Goal: Task Accomplishment & Management: Use online tool/utility

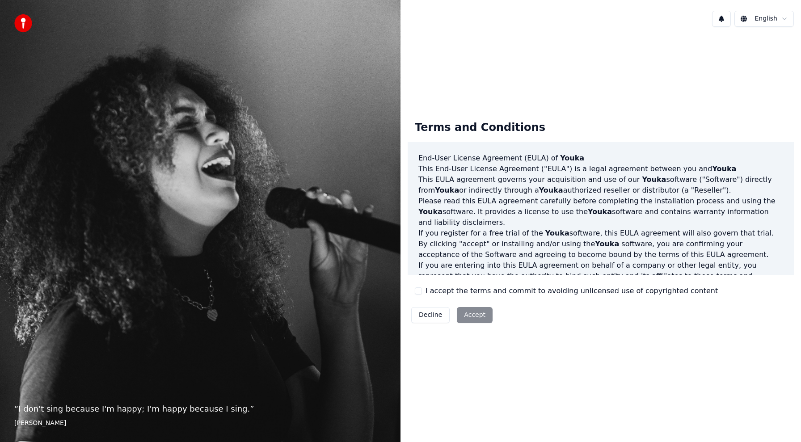
click at [420, 291] on button "I accept the terms and commit to avoiding unlicensed use of copyrighted content" at bounding box center [418, 291] width 7 height 7
click at [471, 316] on button "Accept" at bounding box center [475, 315] width 36 height 16
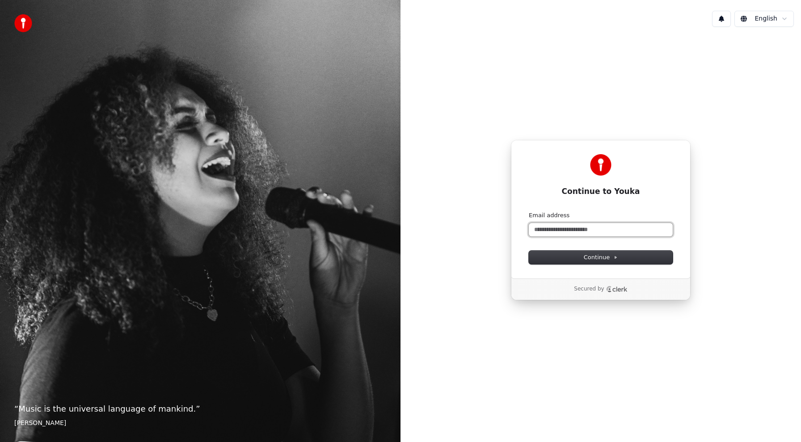
click at [560, 230] on input "Email address" at bounding box center [601, 229] width 144 height 13
click at [589, 260] on span "Continue" at bounding box center [601, 258] width 34 height 8
type input "**********"
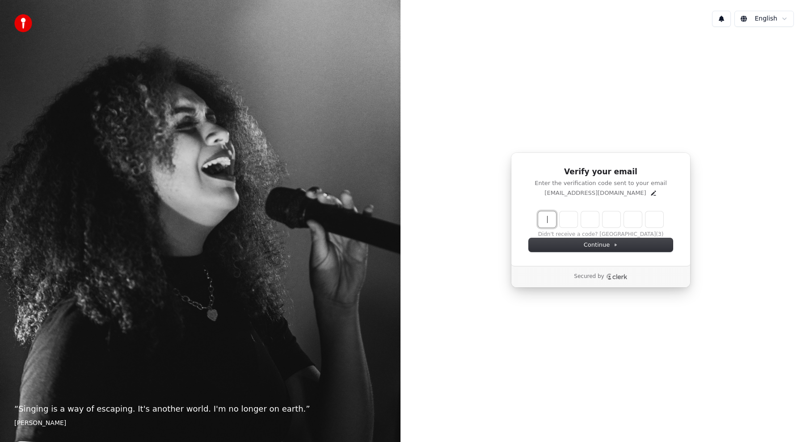
click at [547, 216] on input "Enter verification code" at bounding box center [609, 220] width 143 height 16
type input "******"
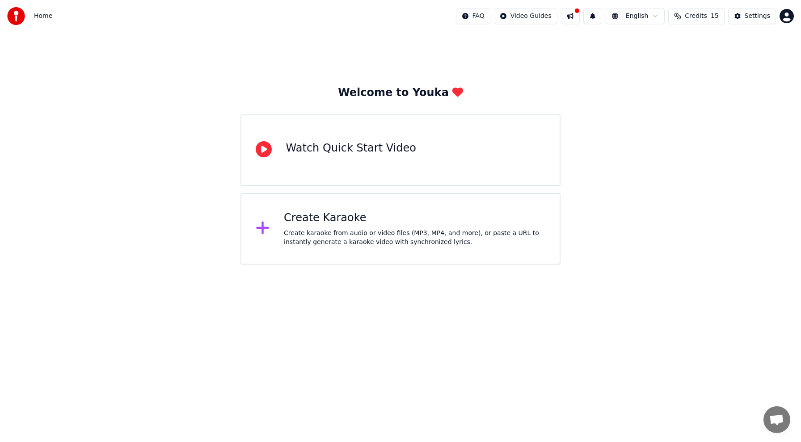
click at [360, 235] on div "Create karaoke from audio or video files (MP3, MP4, and more), or paste a URL t…" at bounding box center [415, 238] width 262 height 18
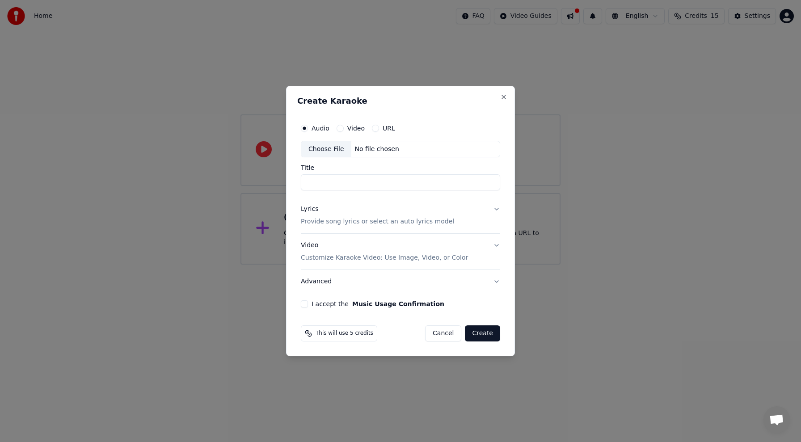
click at [315, 183] on input "Title" at bounding box center [400, 183] width 199 height 16
paste input "**********"
type input "**********"
click at [305, 303] on button "I accept the Music Usage Confirmation" at bounding box center [304, 304] width 7 height 7
click at [340, 128] on button "Video" at bounding box center [340, 128] width 7 height 7
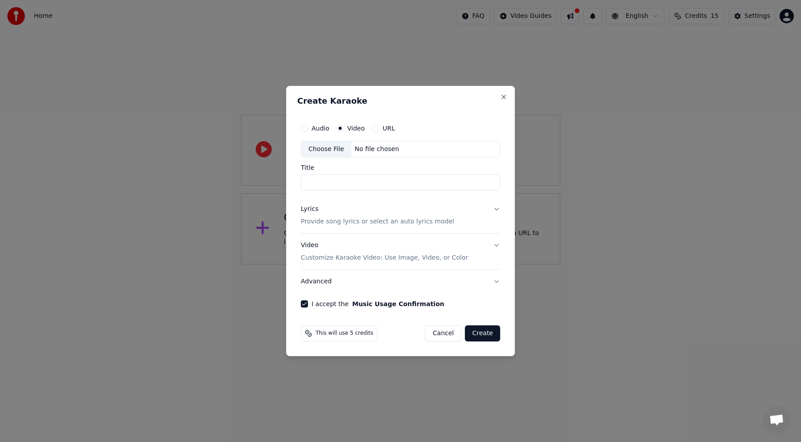
paste input "**********"
type input "**********"
click at [307, 305] on button "I accept the Music Usage Confirmation" at bounding box center [304, 304] width 7 height 7
click at [480, 332] on button "Create" at bounding box center [482, 334] width 35 height 16
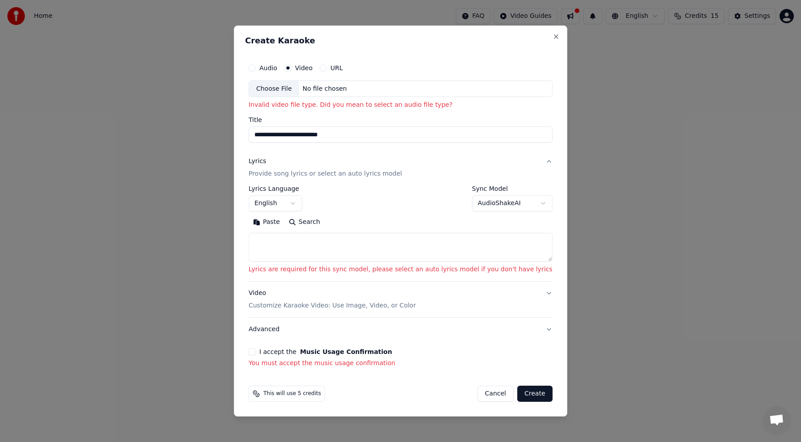
click at [327, 67] on button "URL" at bounding box center [323, 67] width 7 height 7
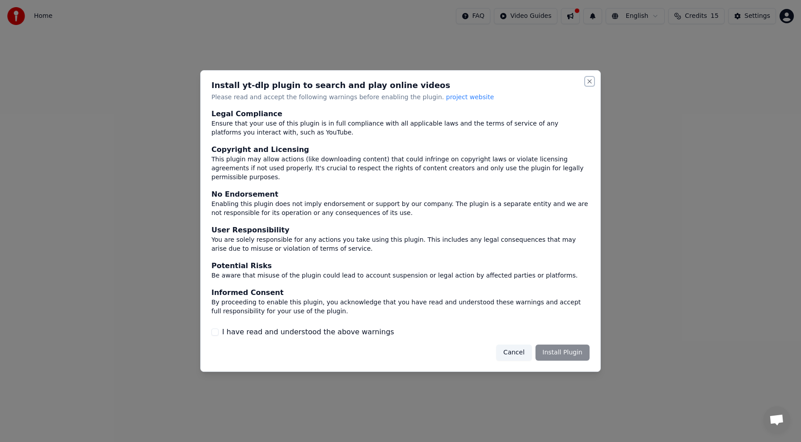
click at [589, 85] on button "Close" at bounding box center [589, 81] width 7 height 7
click at [514, 352] on button "Cancel" at bounding box center [513, 353] width 35 height 16
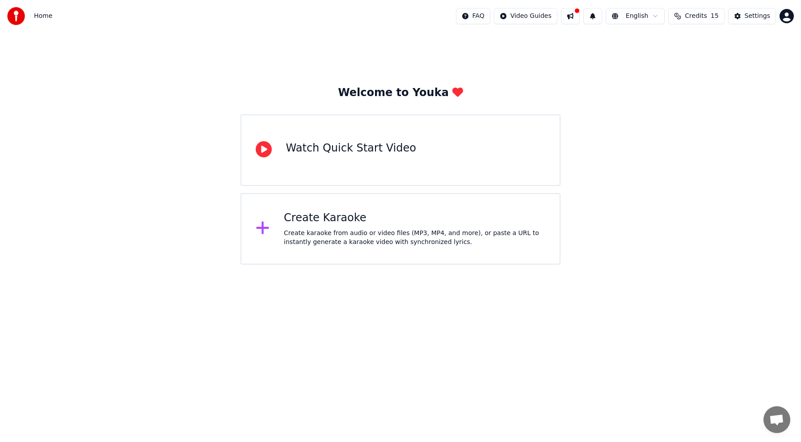
click at [268, 148] on icon at bounding box center [264, 149] width 16 height 16
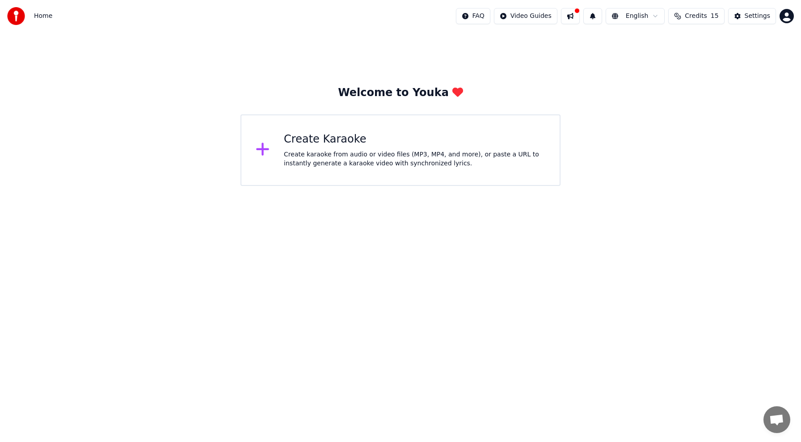
click at [262, 148] on icon at bounding box center [262, 149] width 13 height 13
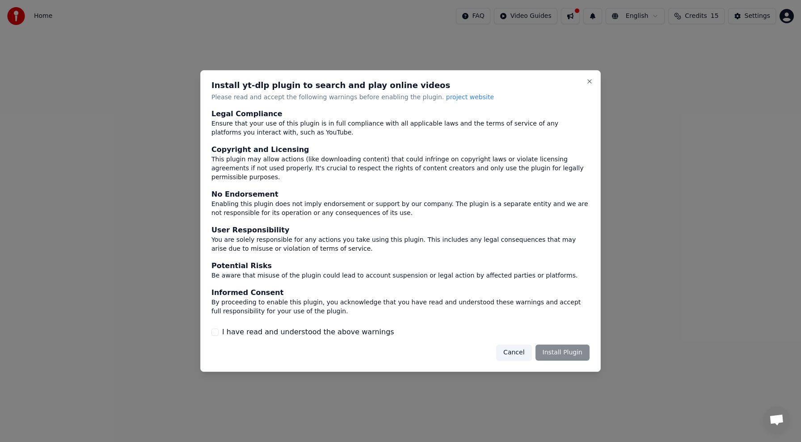
click at [516, 347] on button "Cancel" at bounding box center [513, 353] width 35 height 16
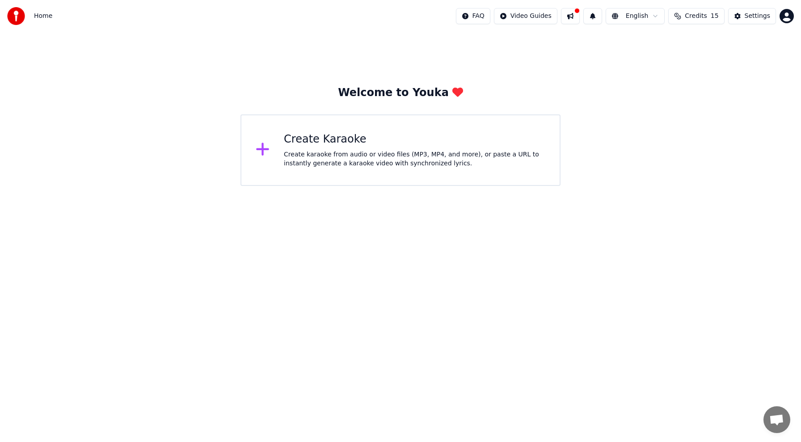
click at [263, 148] on icon at bounding box center [262, 149] width 13 height 13
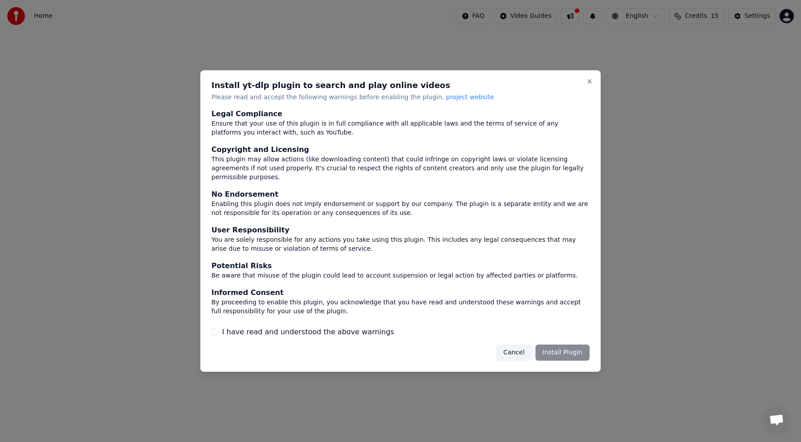
click at [516, 348] on button "Cancel" at bounding box center [513, 353] width 35 height 16
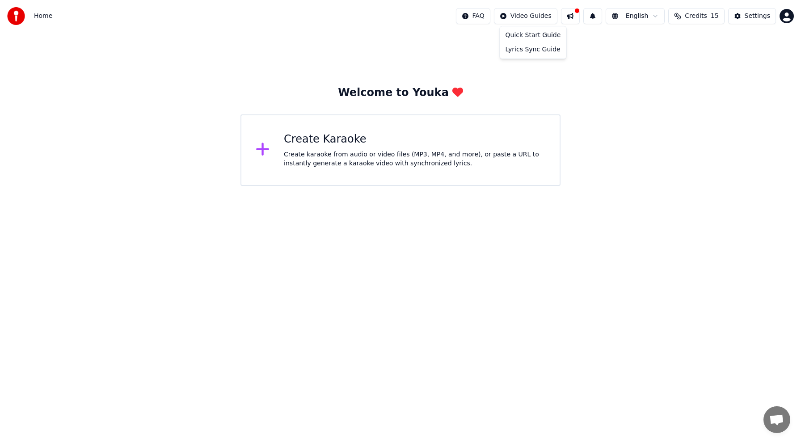
click at [523, 17] on html "Home FAQ Video Guides English Credits 15 Settings Welcome to Youka Create Karao…" at bounding box center [400, 93] width 801 height 186
click at [539, 35] on div "Quick Start Guide" at bounding box center [533, 35] width 63 height 14
click at [264, 149] on icon at bounding box center [262, 149] width 13 height 13
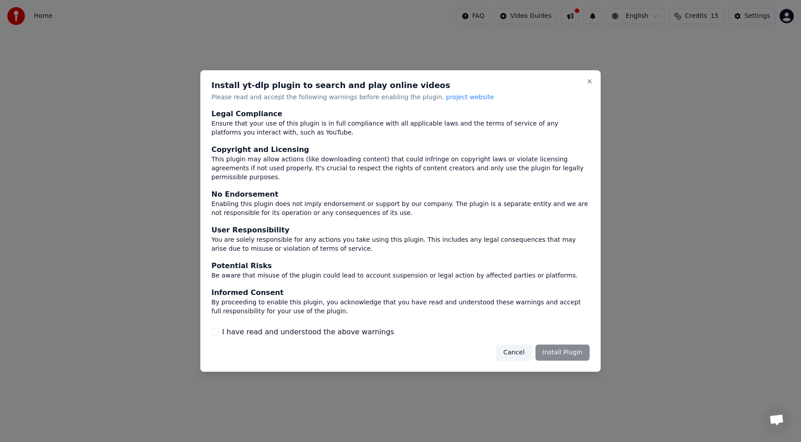
click at [517, 349] on button "Cancel" at bounding box center [513, 353] width 35 height 16
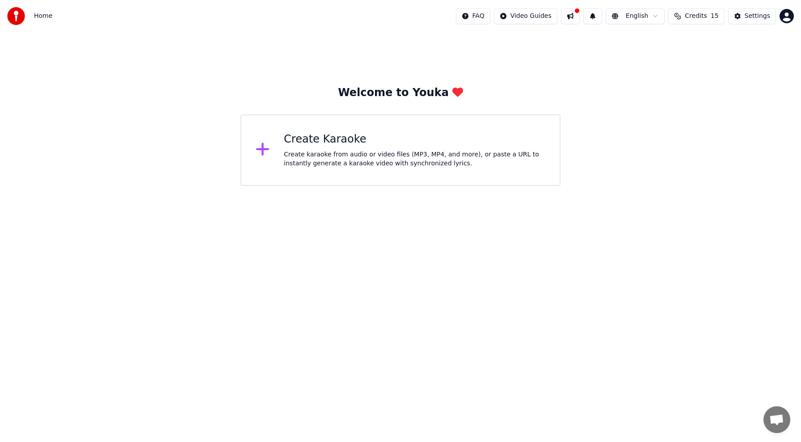
click at [694, 15] on span "Credits" at bounding box center [696, 16] width 22 height 9
click at [263, 148] on icon at bounding box center [262, 149] width 13 height 13
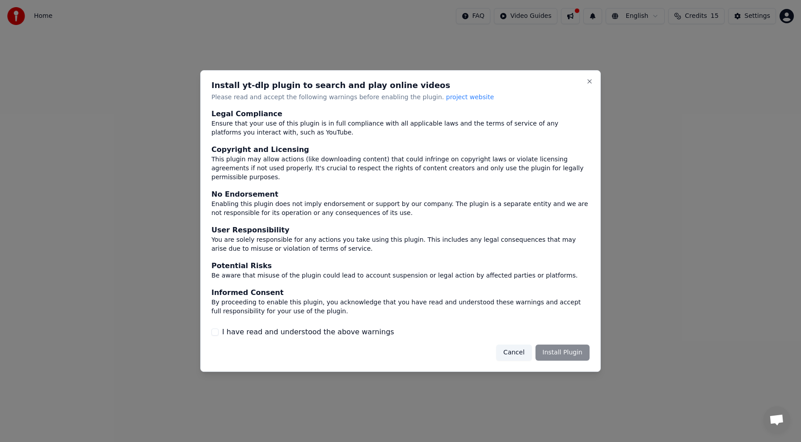
click at [560, 346] on div "Cancel Install Plugin" at bounding box center [542, 353] width 93 height 16
click at [556, 350] on div "Cancel Install Plugin" at bounding box center [542, 353] width 93 height 16
click at [519, 348] on button "Cancel" at bounding box center [513, 353] width 35 height 16
